Goal: Task Accomplishment & Management: Manage account settings

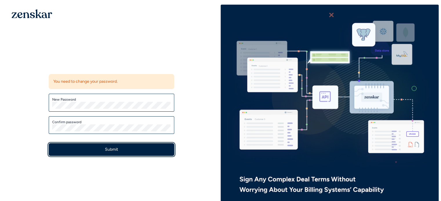
click at [95, 155] on button "Submit" at bounding box center [111, 149] width 125 height 13
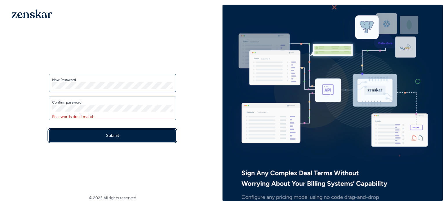
click at [70, 139] on button "Submit" at bounding box center [112, 135] width 127 height 13
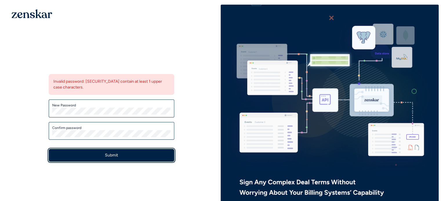
click at [49, 149] on button "Submit" at bounding box center [111, 155] width 125 height 13
